Goal: Find specific page/section: Locate a particular part of the current website

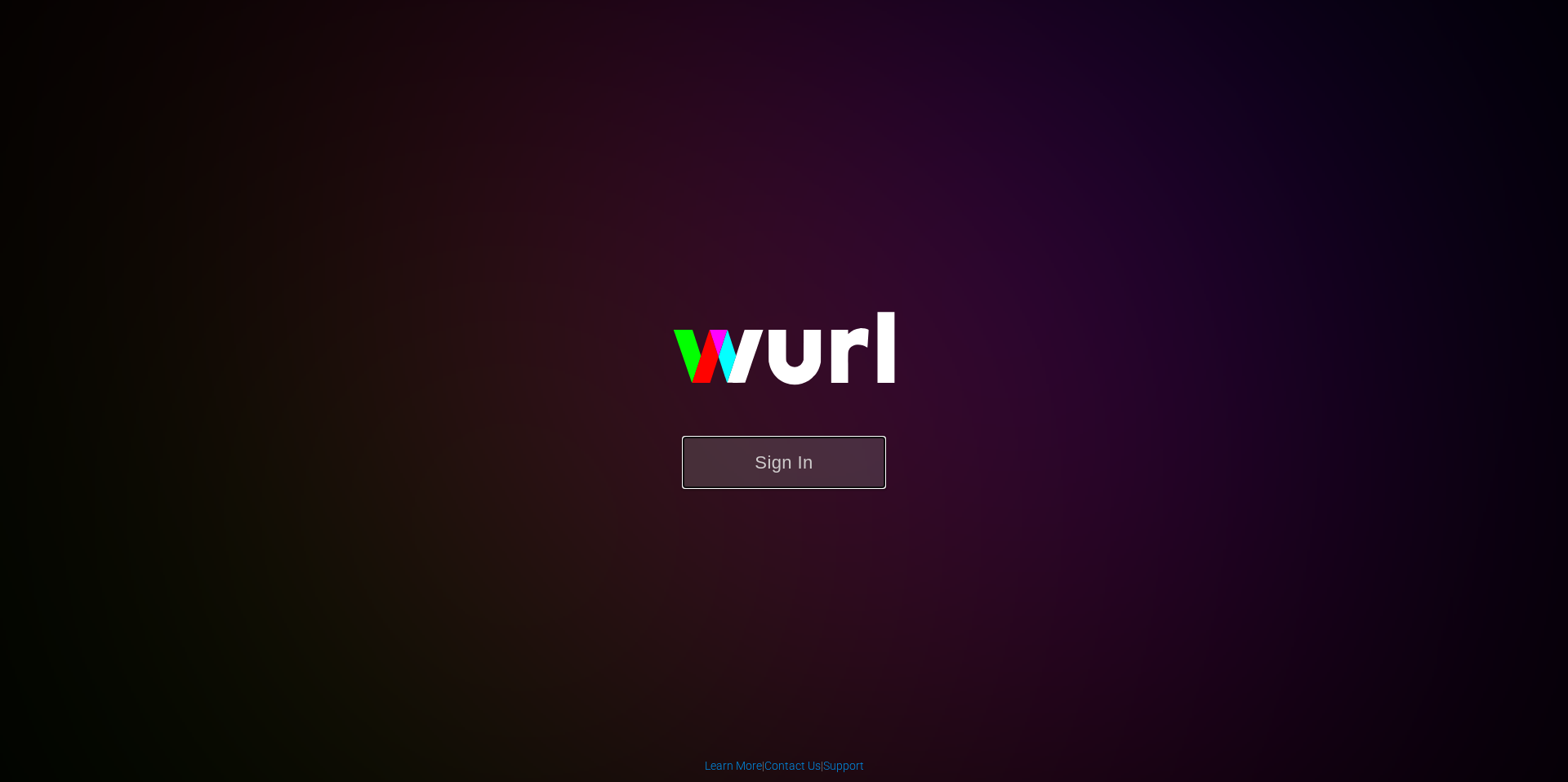
click at [768, 460] on button "Sign In" at bounding box center [784, 463] width 204 height 53
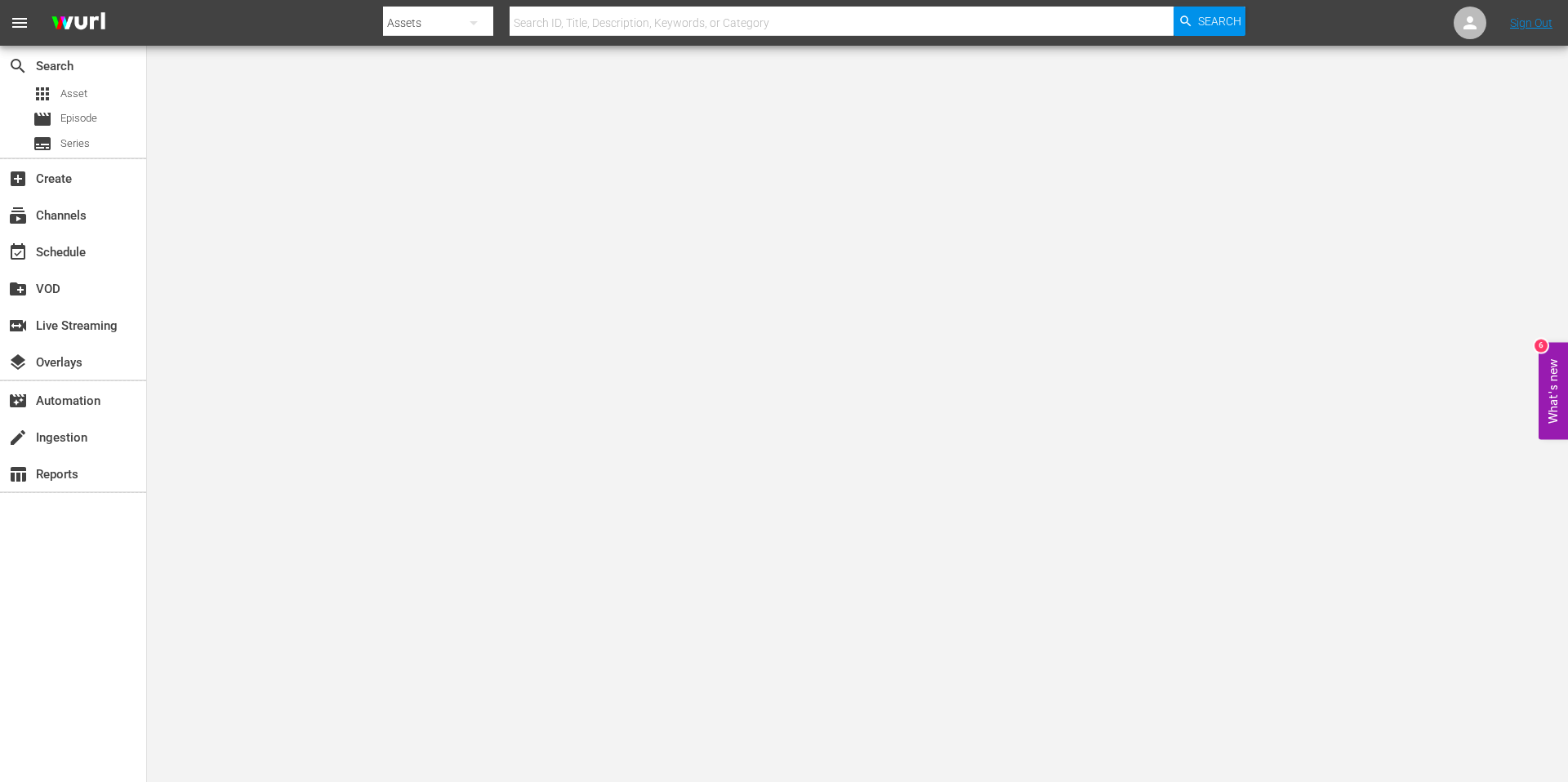
click at [699, 43] on nav "menu Search By Assets Search ID, Title, Description, Keywords, or Category Sear…" at bounding box center [784, 23] width 1568 height 46
click at [697, 36] on div at bounding box center [815, 39] width 863 height 7
click at [689, 28] on input "text" at bounding box center [841, 23] width 664 height 39
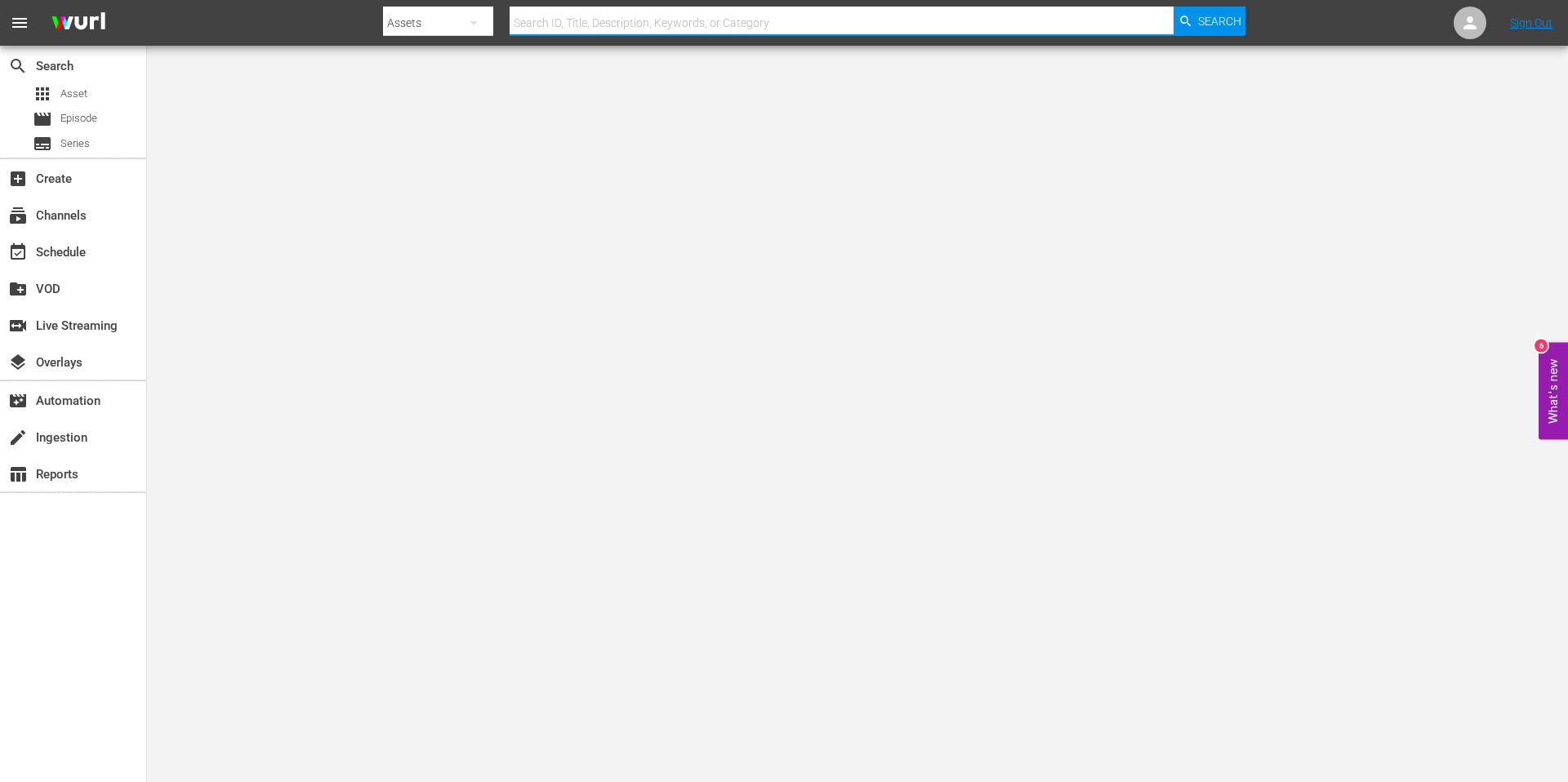
paste input "AMCNVR0000013267"
type input "AMCNVR0000013267"
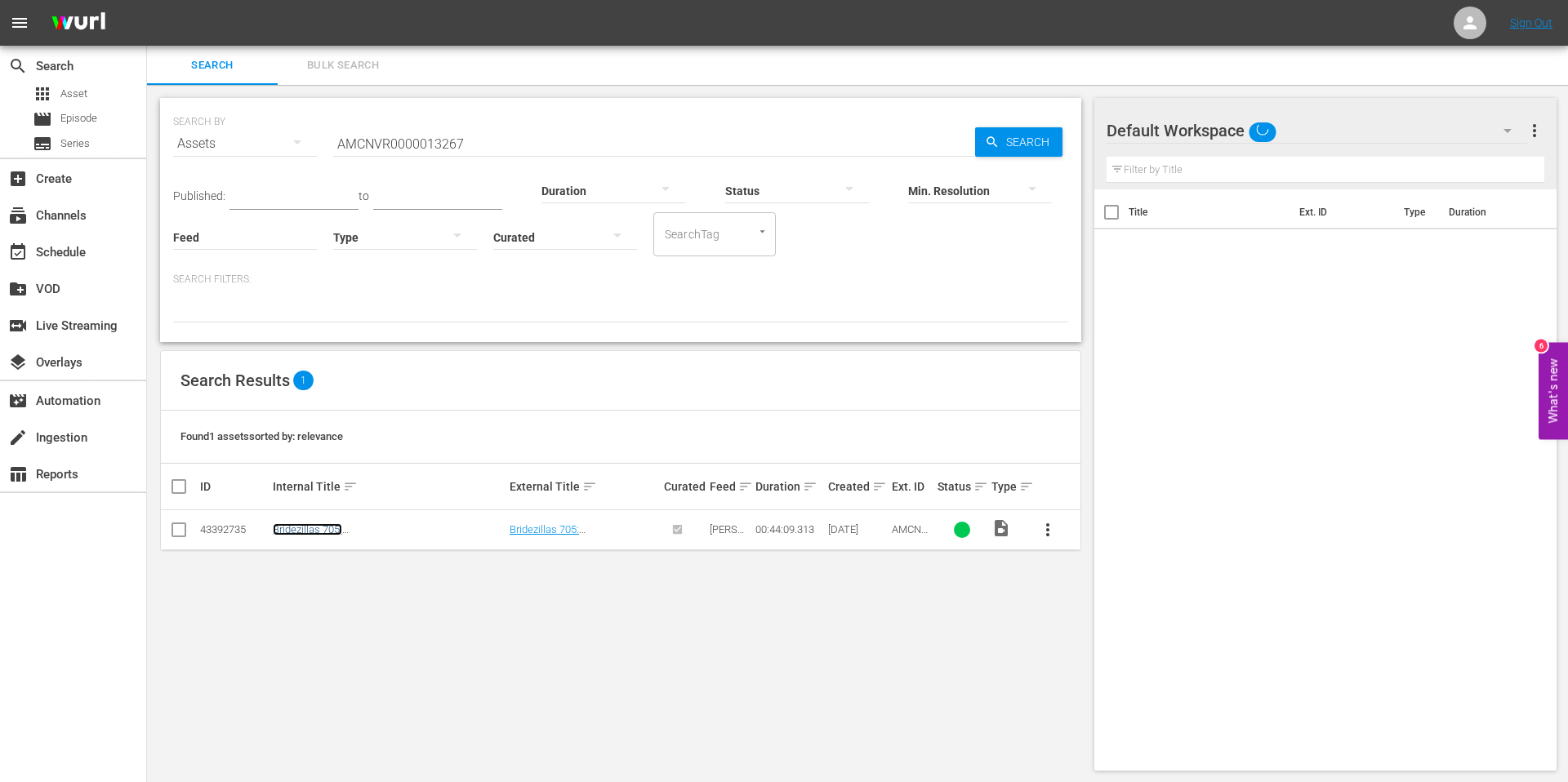
click at [362, 531] on link "Bridezillas 705: Natalie/Martina" at bounding box center [353, 535] width 161 height 25
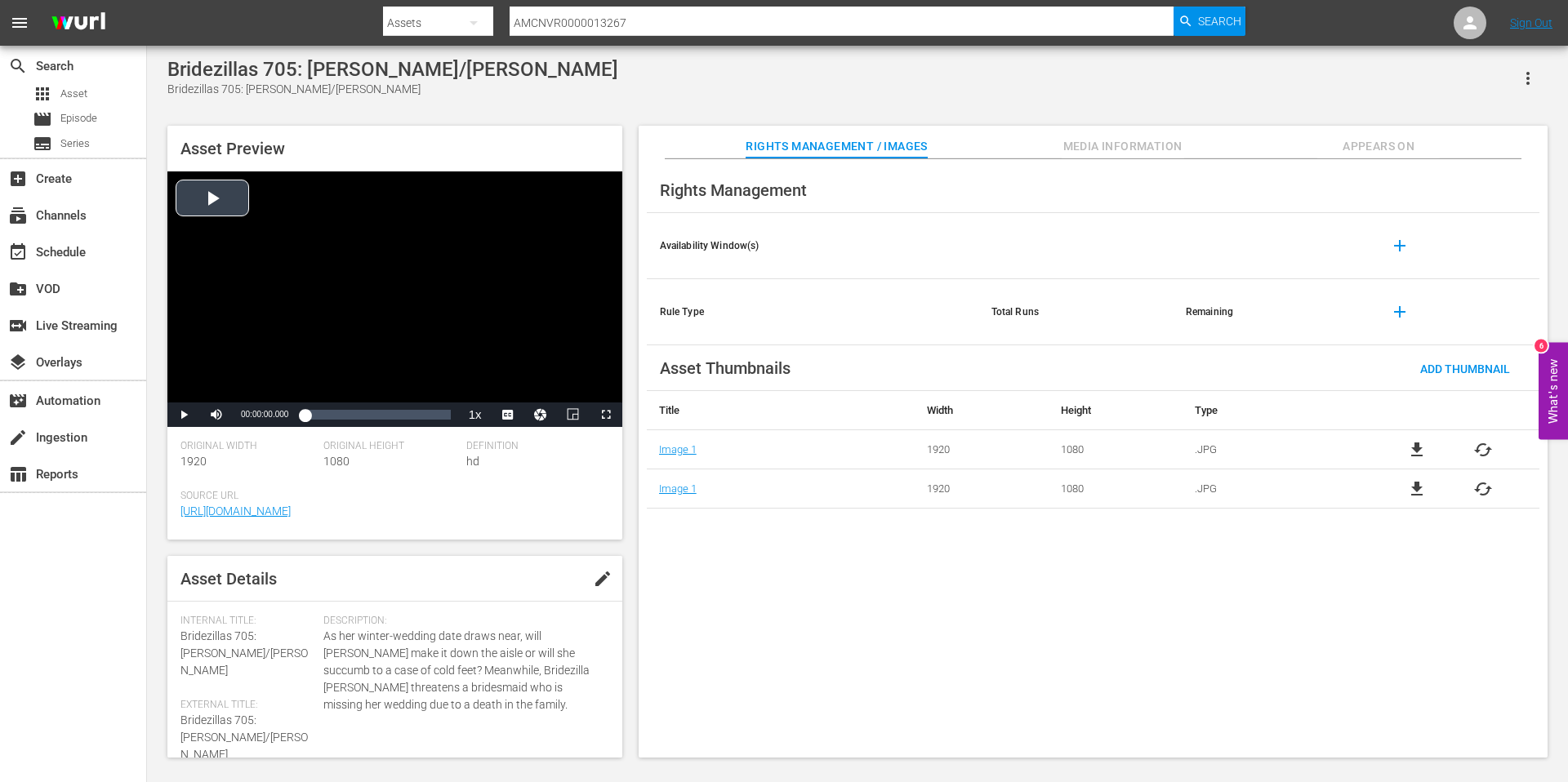
click at [219, 186] on div "Video Player" at bounding box center [395, 286] width 455 height 231
click at [327, 417] on div "Loaded : 1.35% 00:07:11.629 00:00:02.976" at bounding box center [377, 414] width 146 height 16
click at [325, 417] on div "00:07:11.786" at bounding box center [316, 414] width 24 height 16
click at [184, 415] on span "Video Player" at bounding box center [184, 415] width 0 height 0
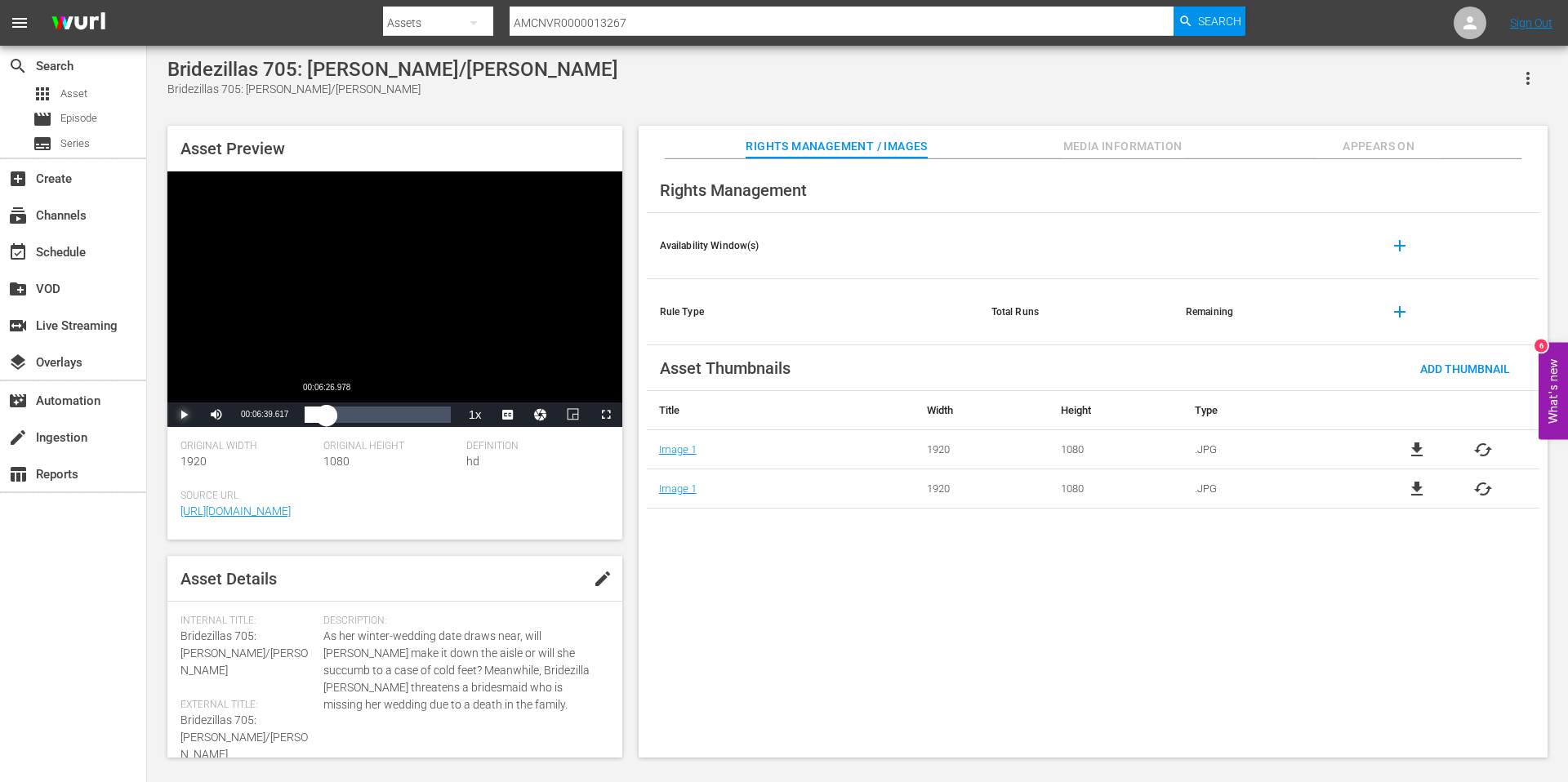
click at [326, 418] on div "00:06:35.205" at bounding box center [315, 414] width 22 height 16
click at [326, 418] on div "00:06:42.882" at bounding box center [315, 414] width 22 height 16
click at [325, 418] on div "00:06:27.769" at bounding box center [314, 414] width 21 height 16
click at [307, 276] on div "Video Player" at bounding box center [395, 286] width 455 height 231
click at [337, 272] on div "Video Player" at bounding box center [395, 286] width 455 height 231
